Goal: Task Accomplishment & Management: Manage account settings

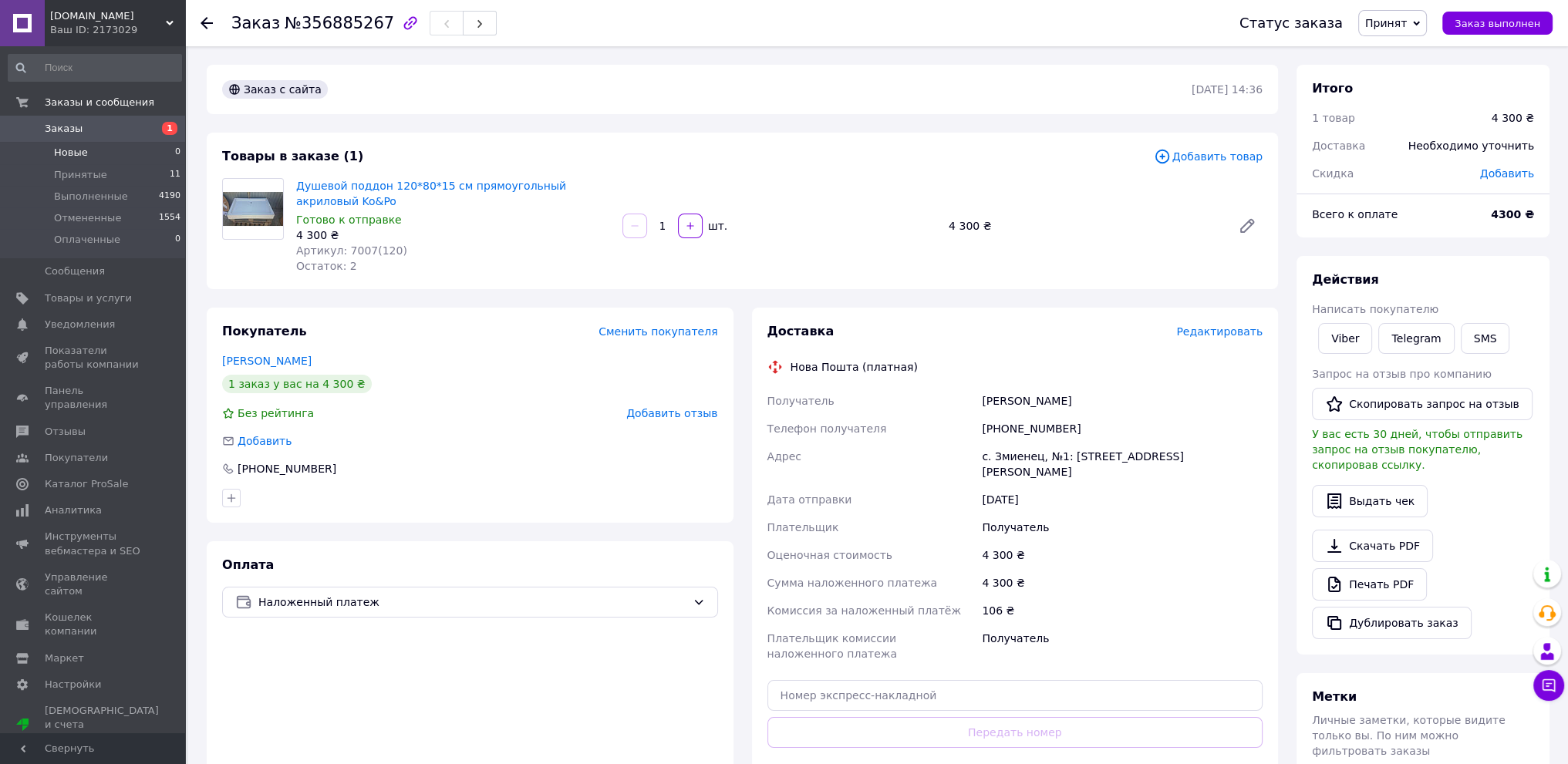
click at [75, 150] on span "Новые" at bounding box center [71, 153] width 34 height 14
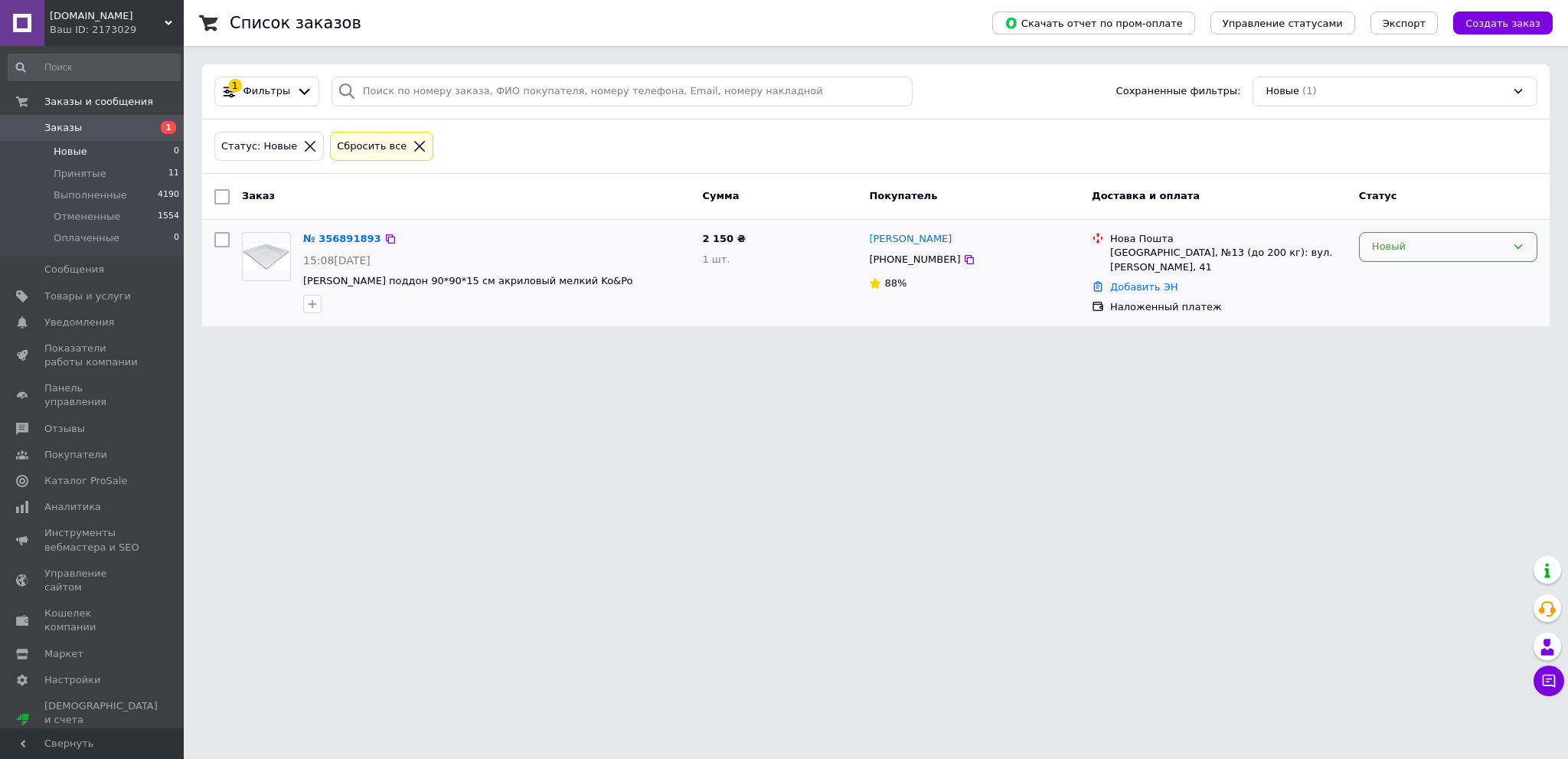
click at [1389, 250] on div "Новый" at bounding box center [1439, 247] width 134 height 16
click at [1391, 275] on li "Принят" at bounding box center [1448, 278] width 176 height 28
click at [1384, 245] on div "Новый" at bounding box center [1439, 247] width 134 height 16
click at [1387, 284] on li "Принят" at bounding box center [1448, 278] width 176 height 28
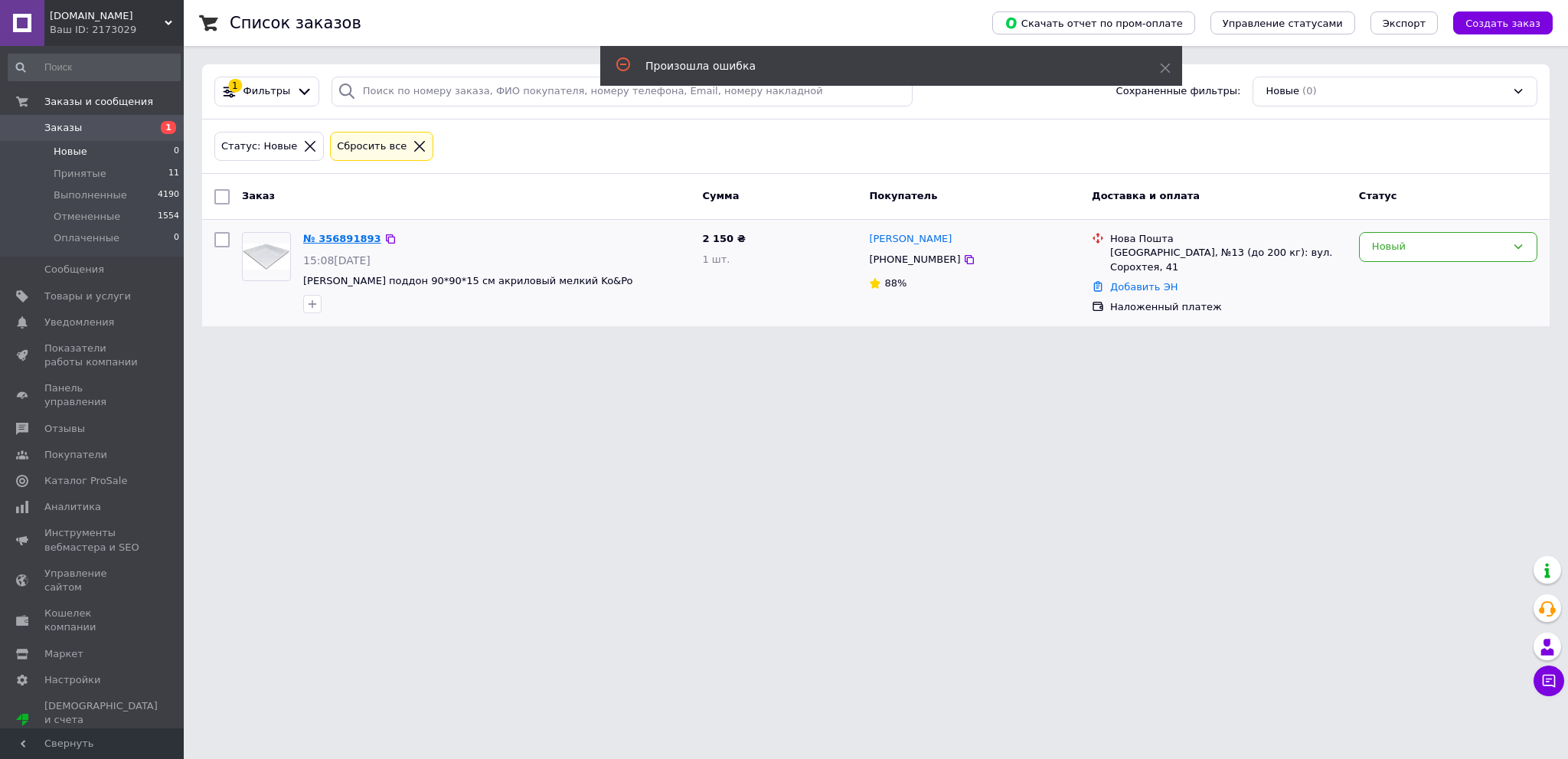
click at [331, 238] on link "№ 356891893" at bounding box center [342, 239] width 78 height 12
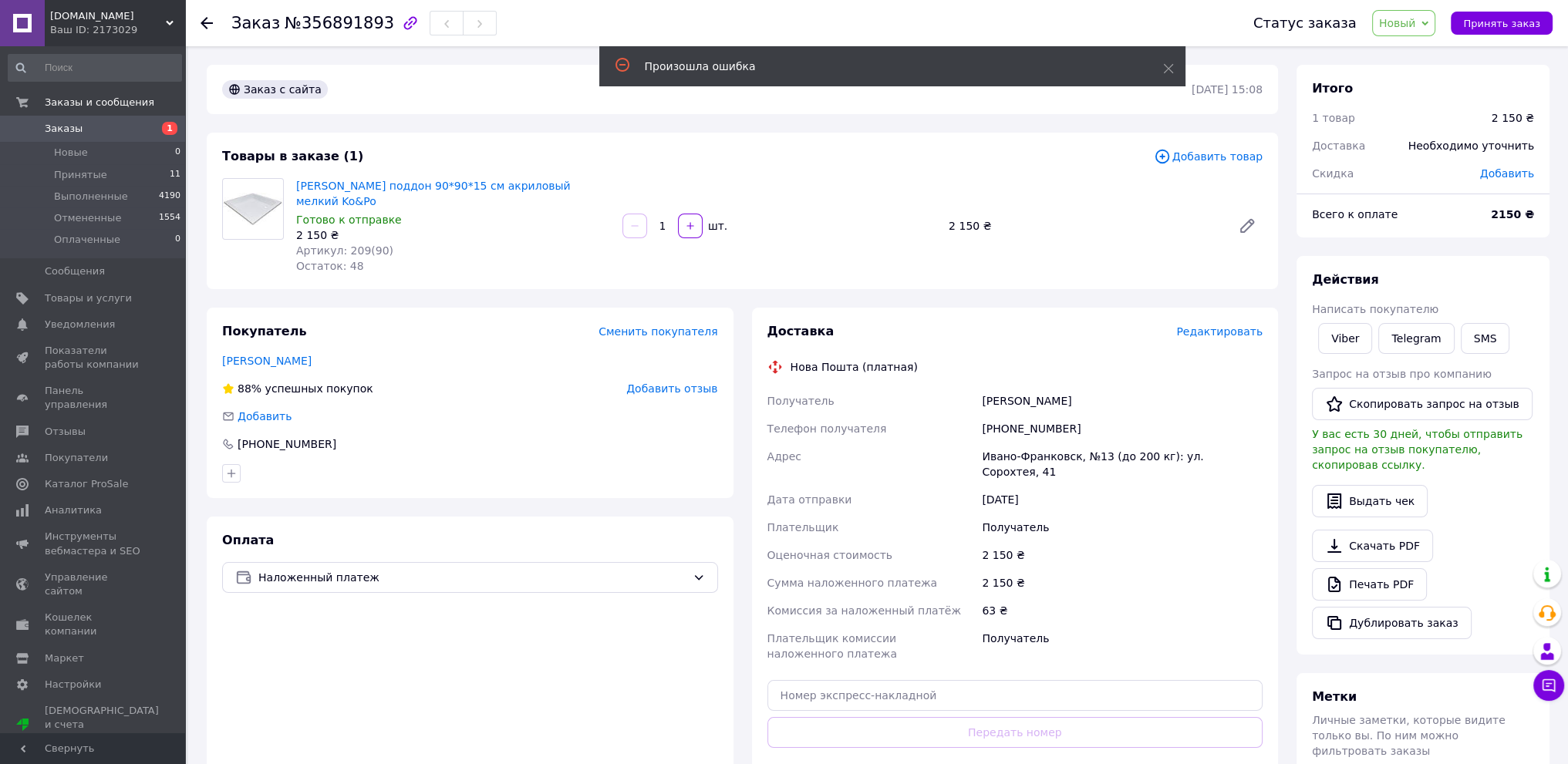
click at [1417, 18] on span "Новый" at bounding box center [1397, 23] width 37 height 12
click at [1435, 52] on li "Принят" at bounding box center [1414, 54] width 82 height 23
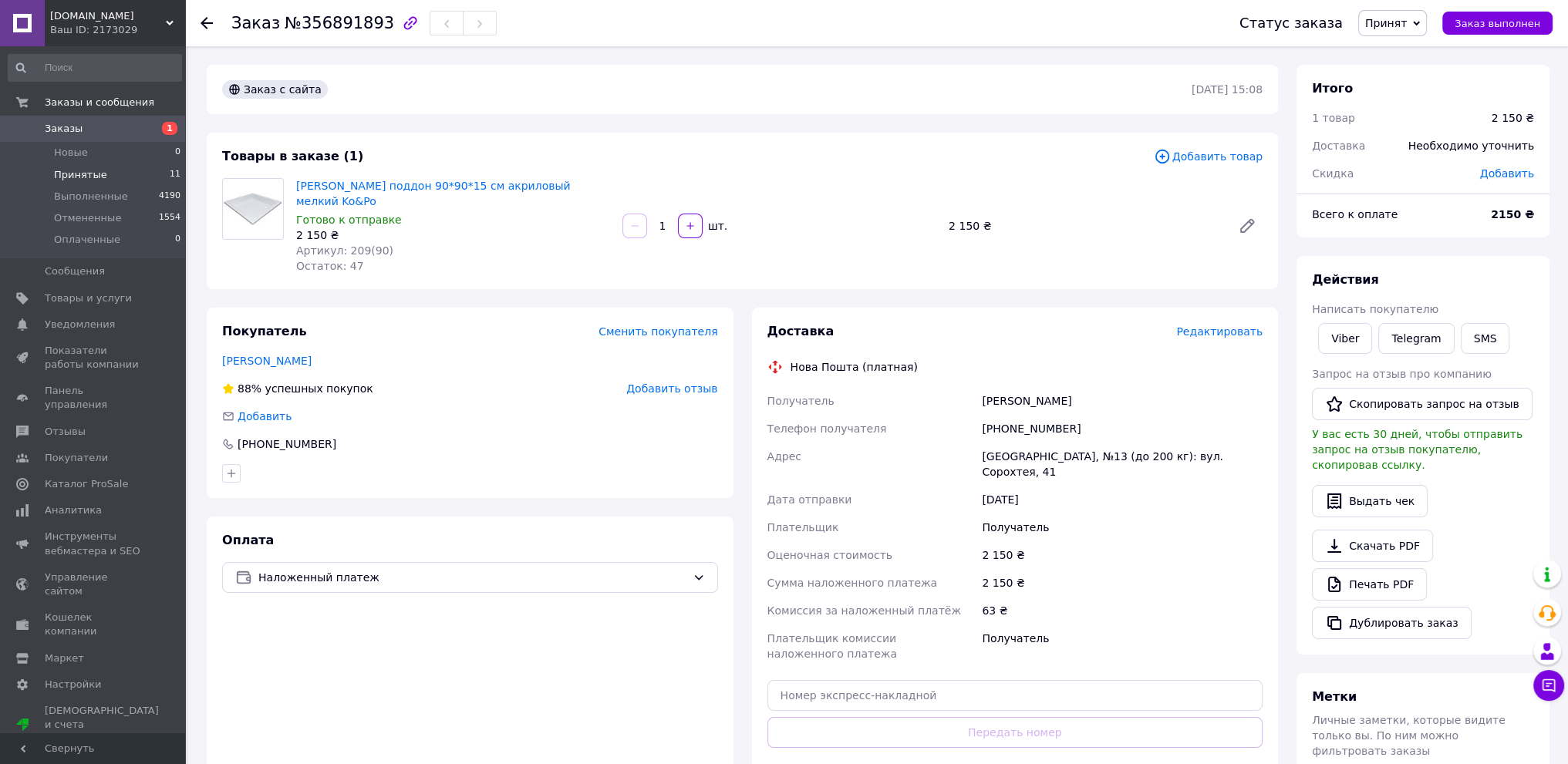
click at [83, 170] on span "Принятые" at bounding box center [80, 175] width 53 height 14
